Goal: Use online tool/utility: Utilize a website feature to perform a specific function

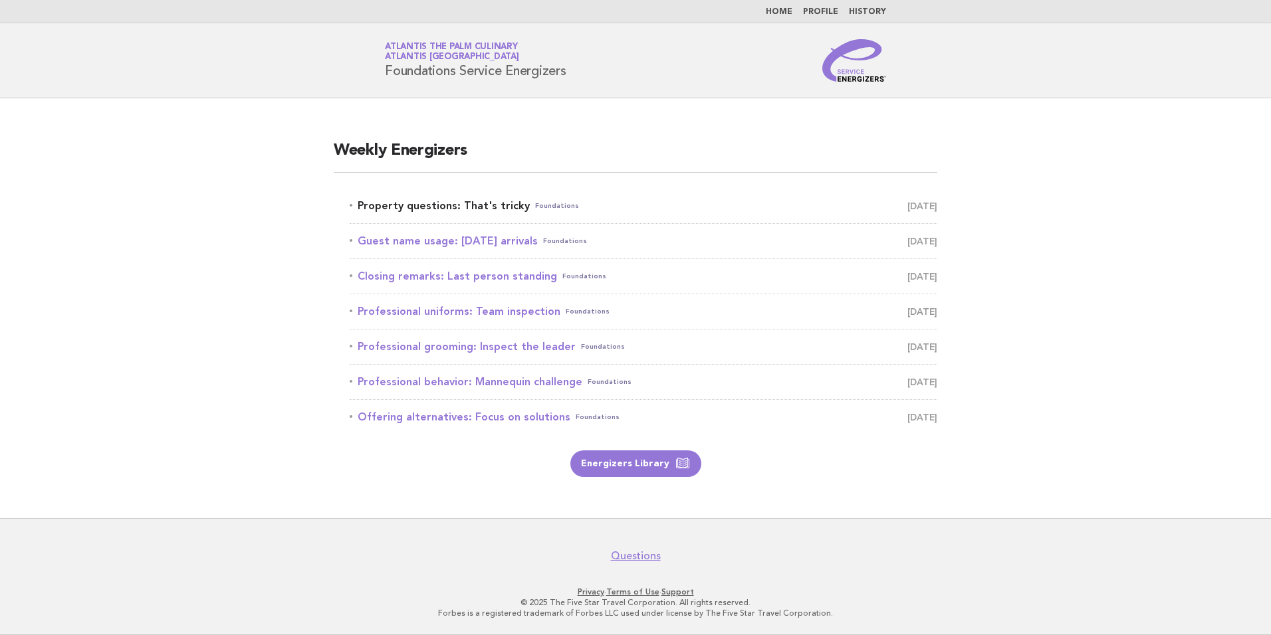
click at [406, 204] on link "Property questions: That's tricky Foundations [DATE]" at bounding box center [644, 206] width 588 height 19
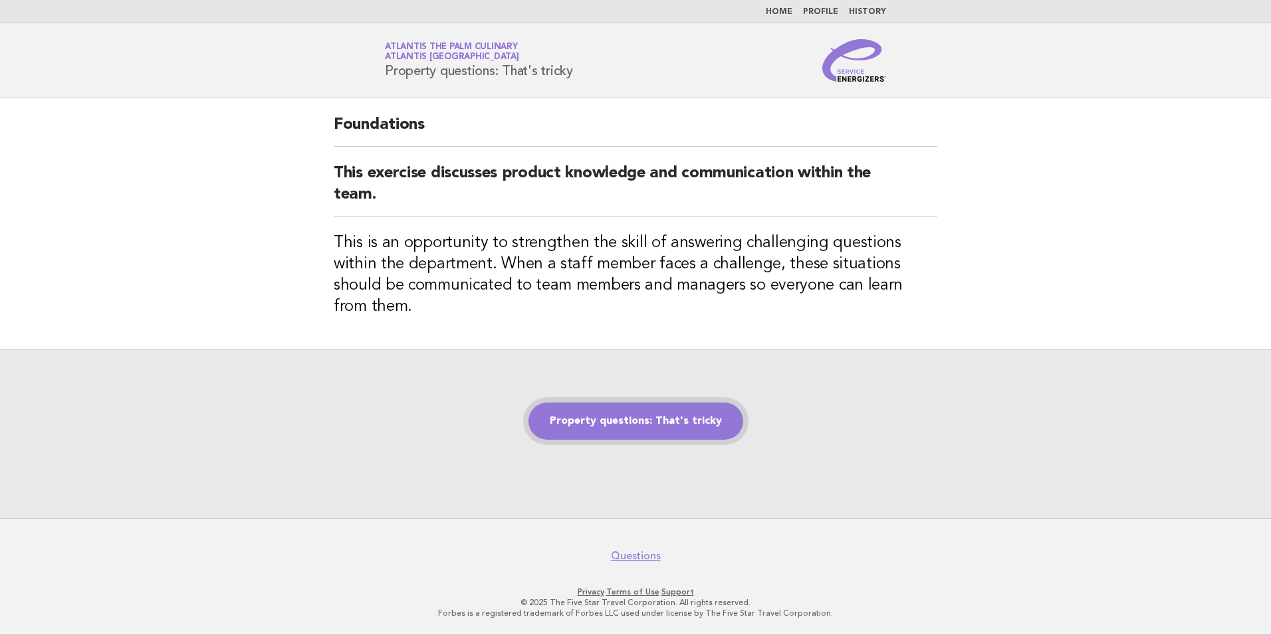
click at [632, 413] on link "Property questions: That's tricky" at bounding box center [635, 421] width 215 height 37
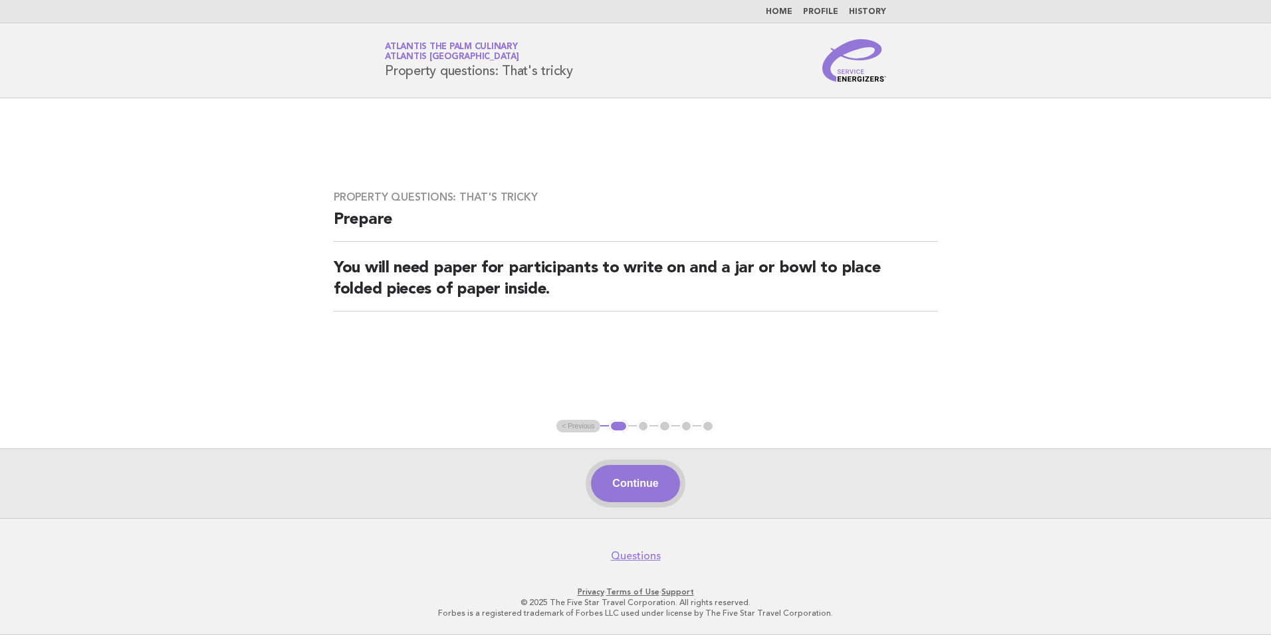
click at [641, 483] on button "Continue" at bounding box center [635, 483] width 88 height 37
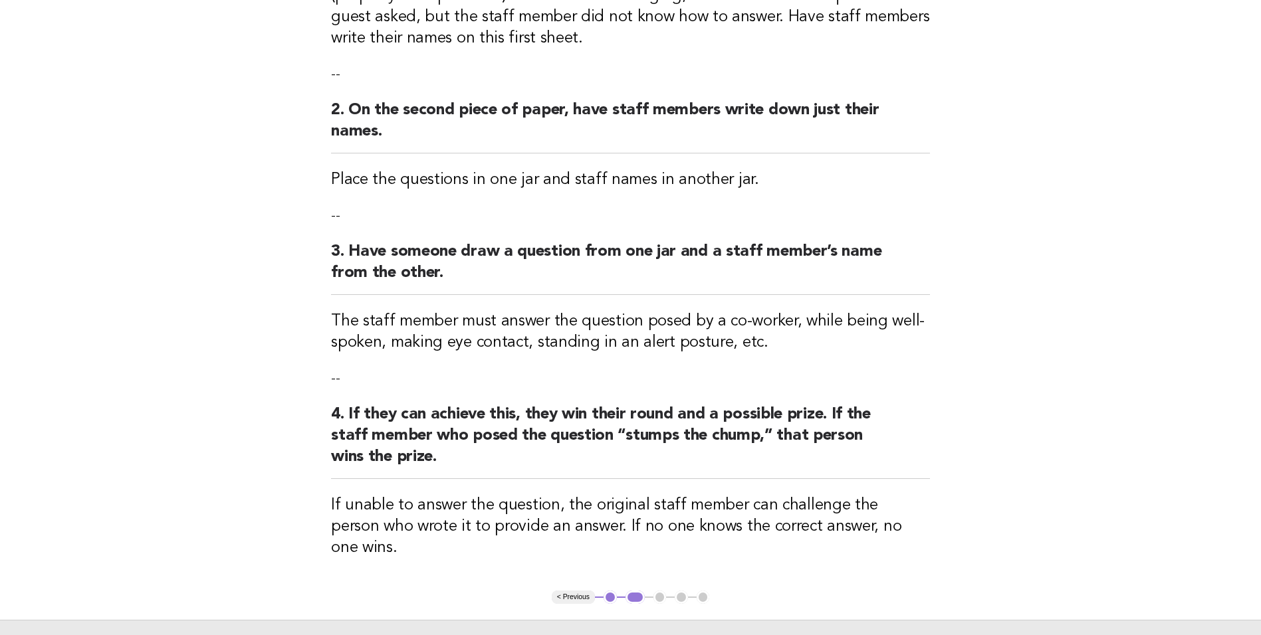
scroll to position [332, 0]
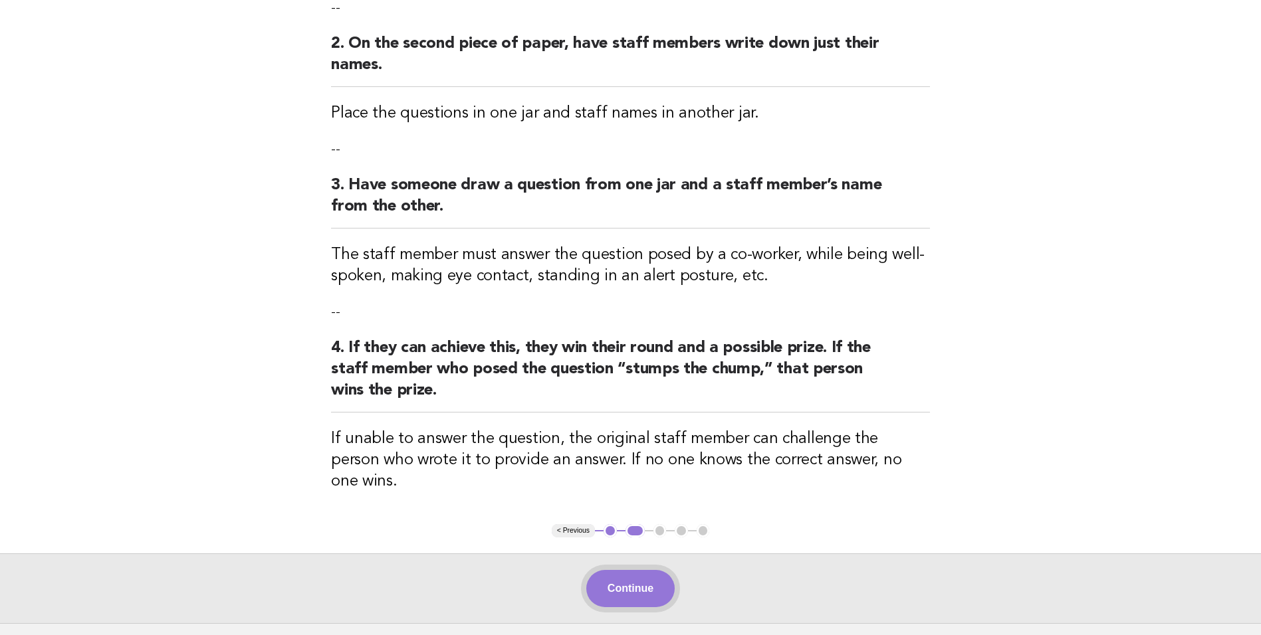
click at [629, 570] on button "Continue" at bounding box center [630, 588] width 88 height 37
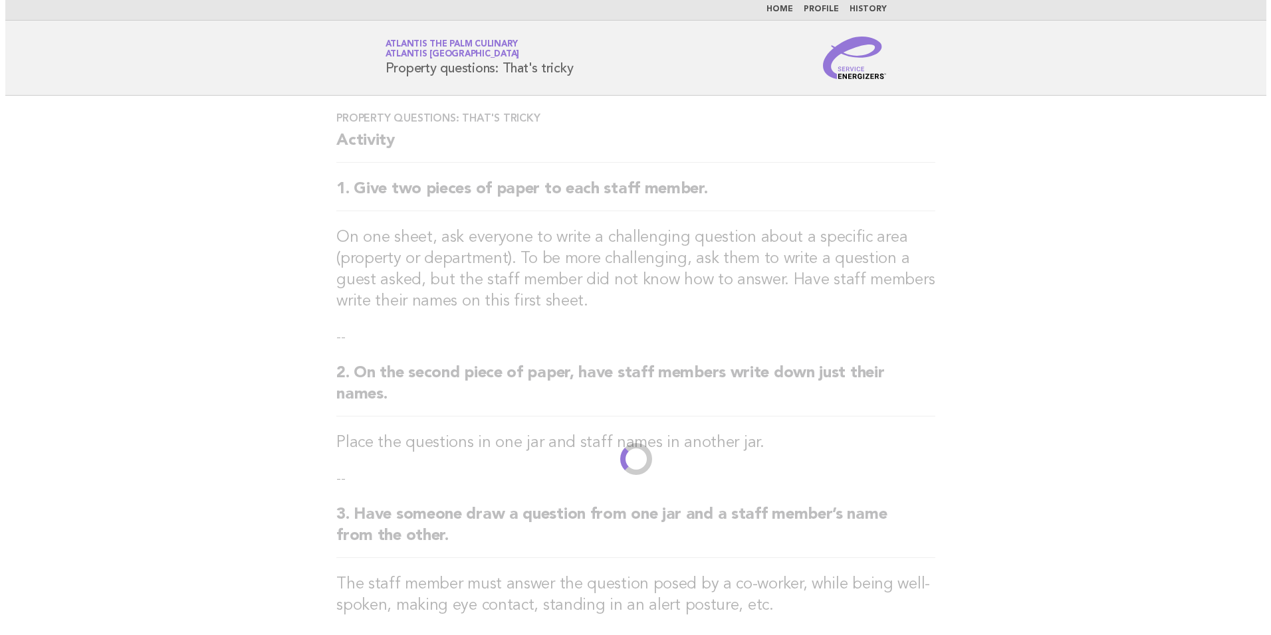
scroll to position [0, 0]
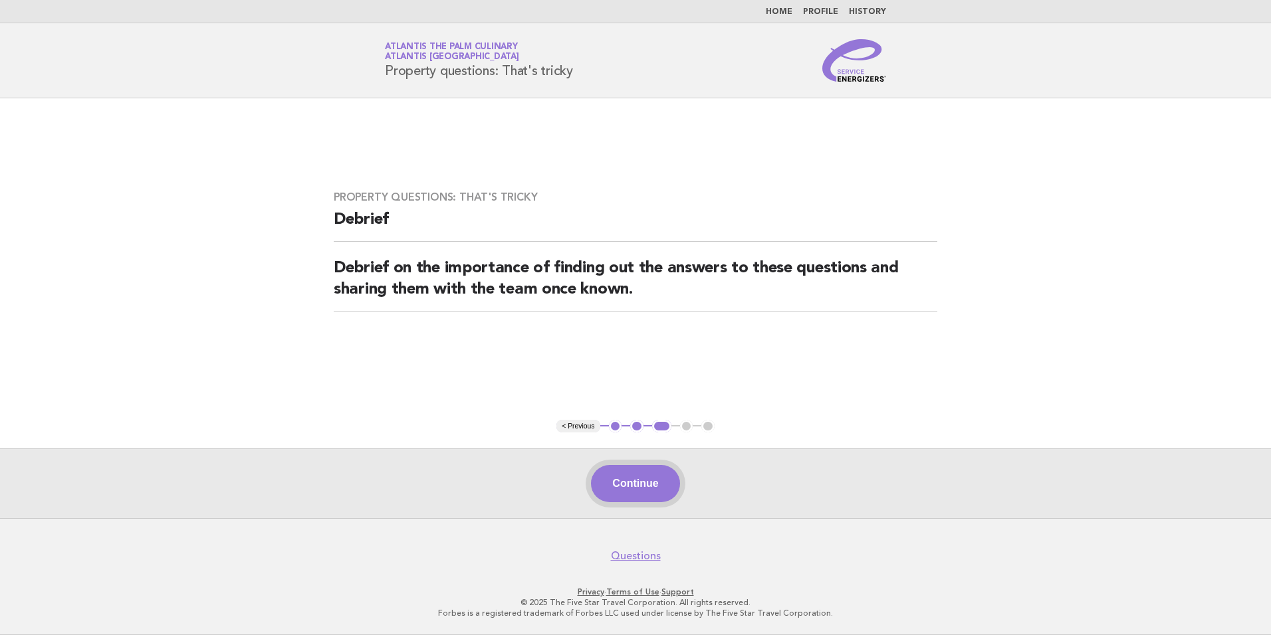
click at [633, 476] on button "Continue" at bounding box center [635, 483] width 88 height 37
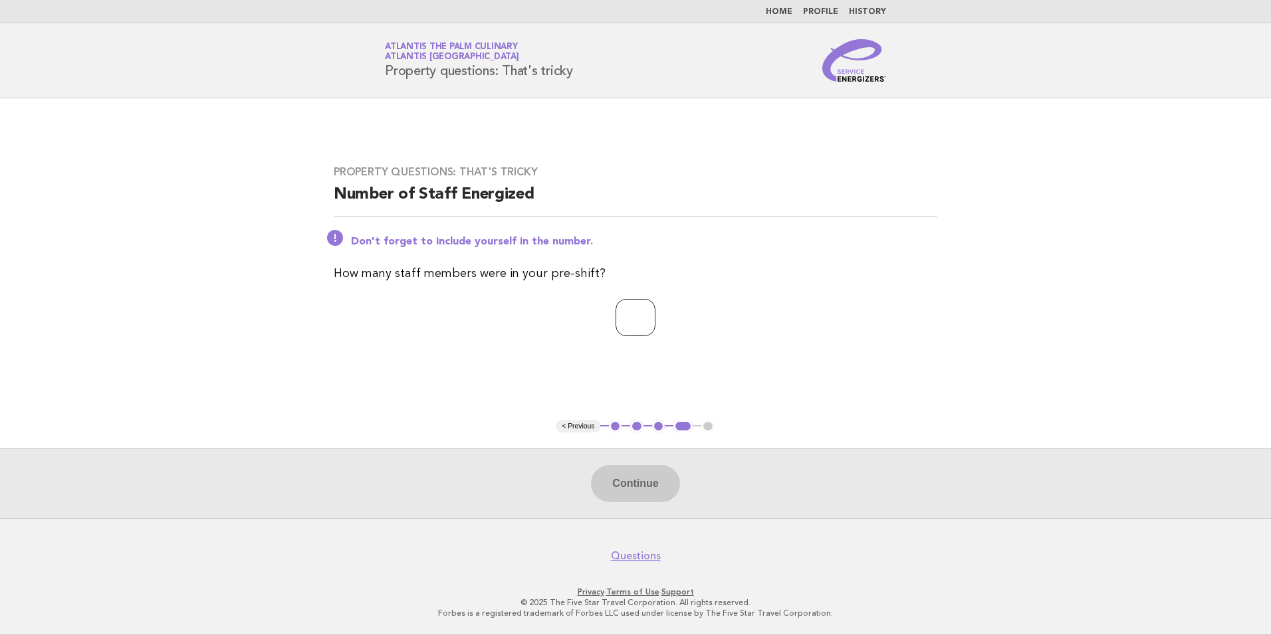
click at [655, 314] on input "*" at bounding box center [636, 317] width 40 height 37
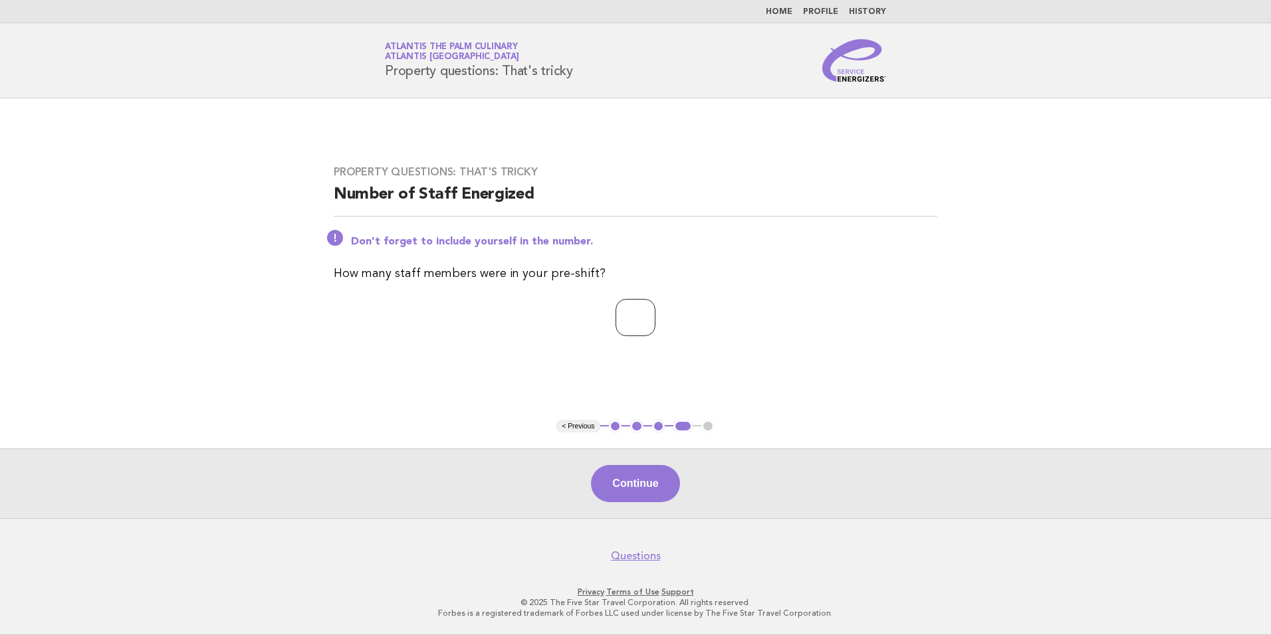
type input "*"
click at [655, 322] on input "*" at bounding box center [636, 317] width 40 height 37
click at [643, 479] on button "Continue" at bounding box center [635, 483] width 88 height 37
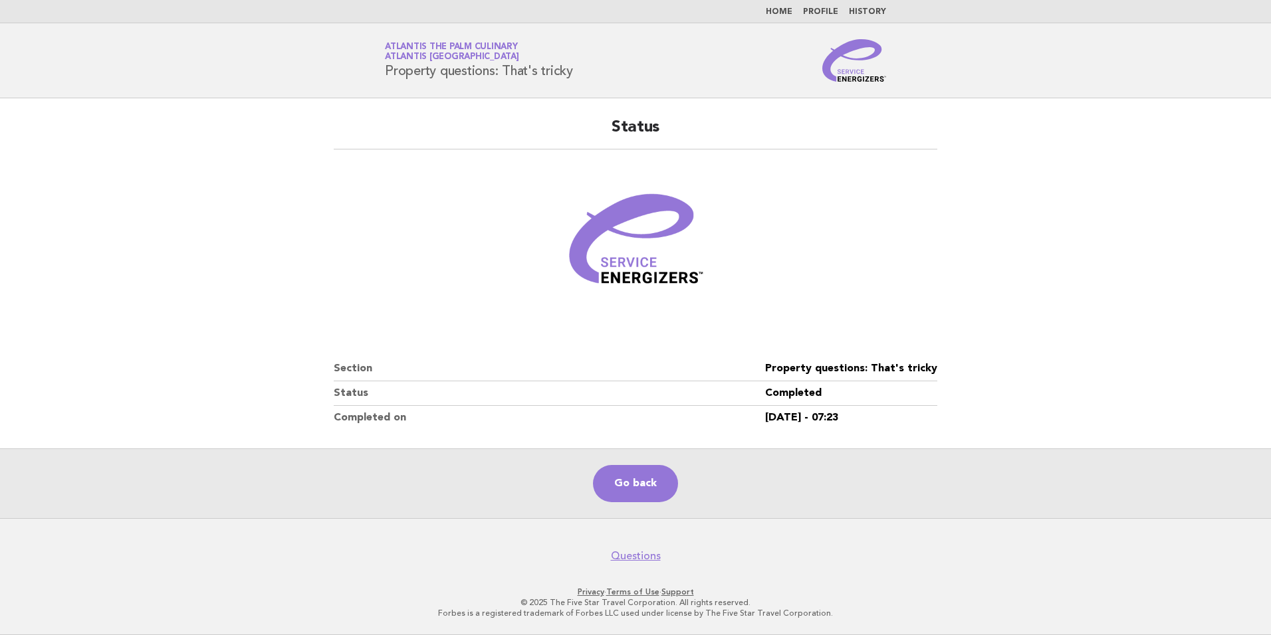
drag, startPoint x: 580, startPoint y: 75, endPoint x: 387, endPoint y: 83, distance: 193.6
click at [387, 83] on header "Service Energizers Atlantis The Palm Culinary Atlantis Dubai Property questions…" at bounding box center [635, 60] width 1271 height 75
copy h1 "Property questions: That's tricky"
